Goal: Transaction & Acquisition: Purchase product/service

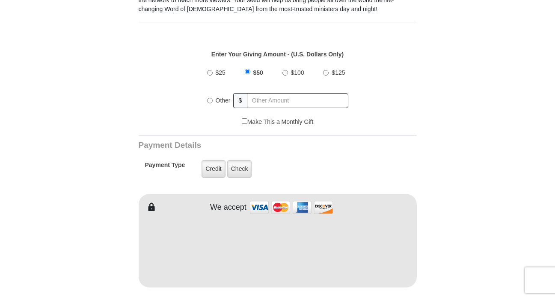
scroll to position [298, 0]
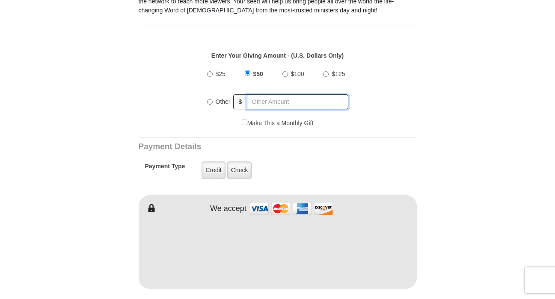
radio input "true"
click at [292, 98] on input "text" at bounding box center [298, 102] width 100 height 15
type input "75.00"
click at [348, 169] on div "Payment Type Credit Credit Check Check" at bounding box center [251, 170] width 212 height 24
click at [210, 169] on label "Credit" at bounding box center [213, 171] width 24 height 18
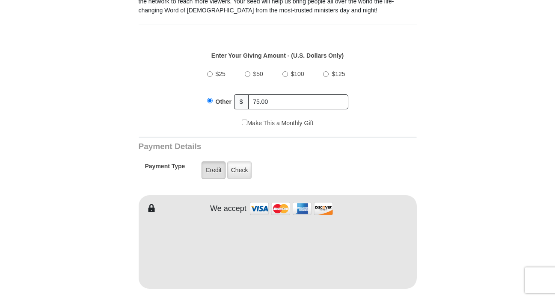
click at [0, 0] on input "Credit" at bounding box center [0, 0] width 0 height 0
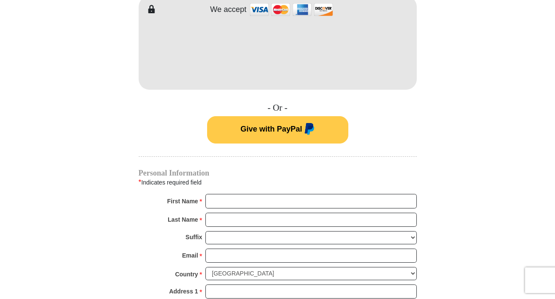
scroll to position [543, 0]
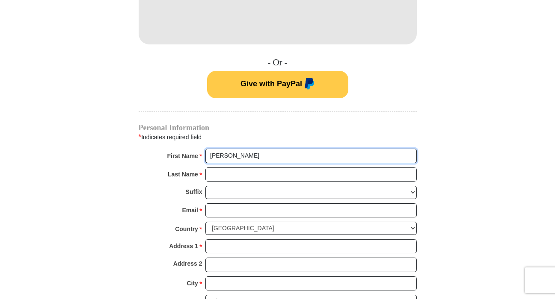
type input "kristine"
type input "Kristine"
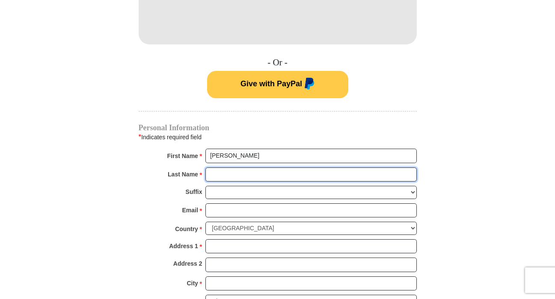
type input "Anthony"
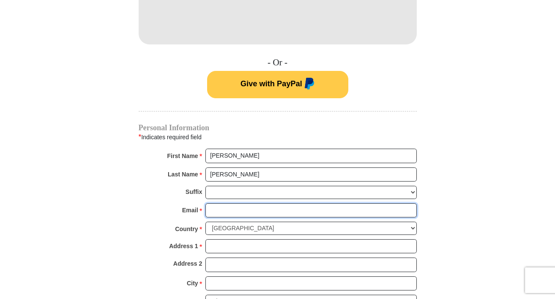
type input "kanthony613@gmail.com"
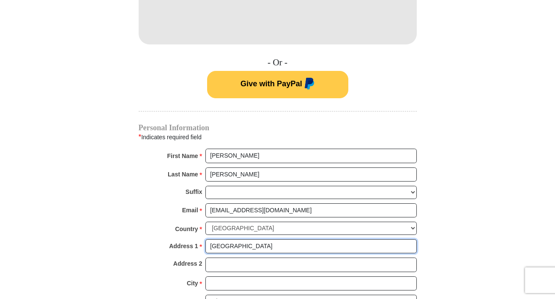
scroll to position [595, 0]
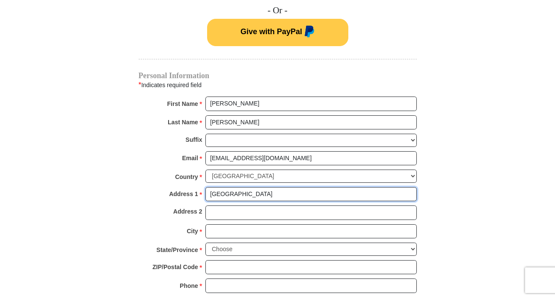
type input "28200 Detroit Rd"
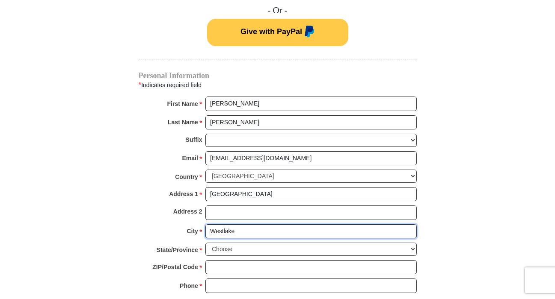
type input "Westlake"
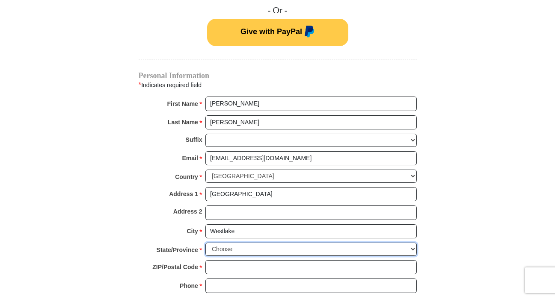
select select "OH"
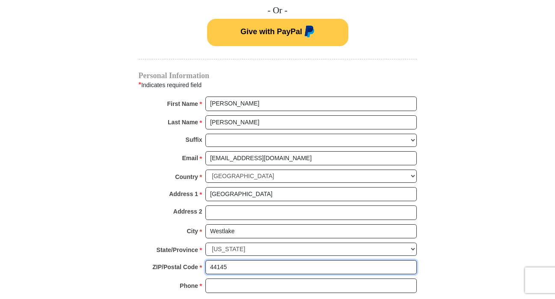
type input "44145"
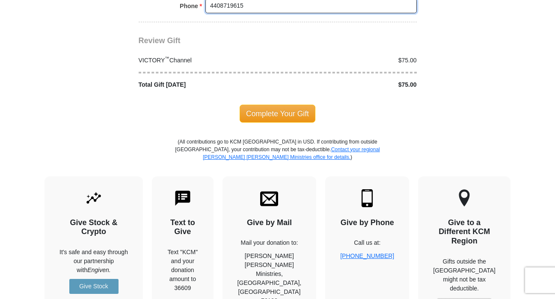
scroll to position [880, 0]
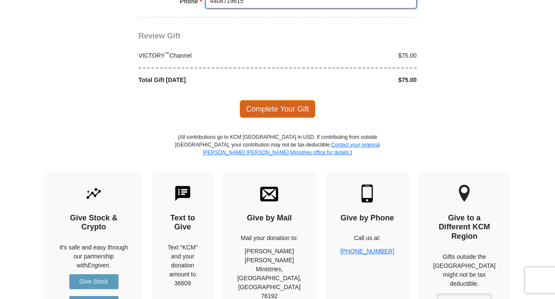
type input "4408719615"
click at [295, 100] on span "Complete Your Gift" at bounding box center [278, 109] width 76 height 18
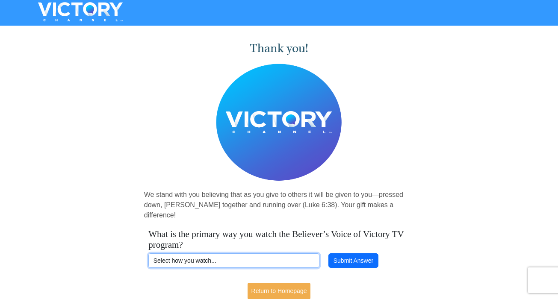
select select "YOUTUBE"
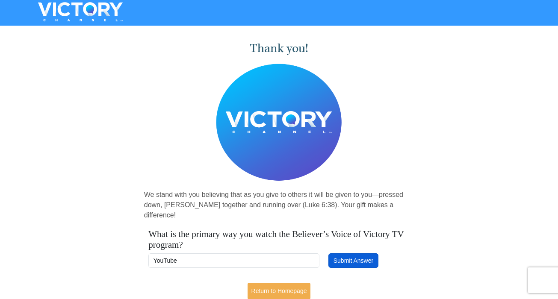
click at [350, 254] on button "Submit Answer" at bounding box center [353, 261] width 50 height 15
